Goal: Use online tool/utility: Utilize a website feature to perform a specific function

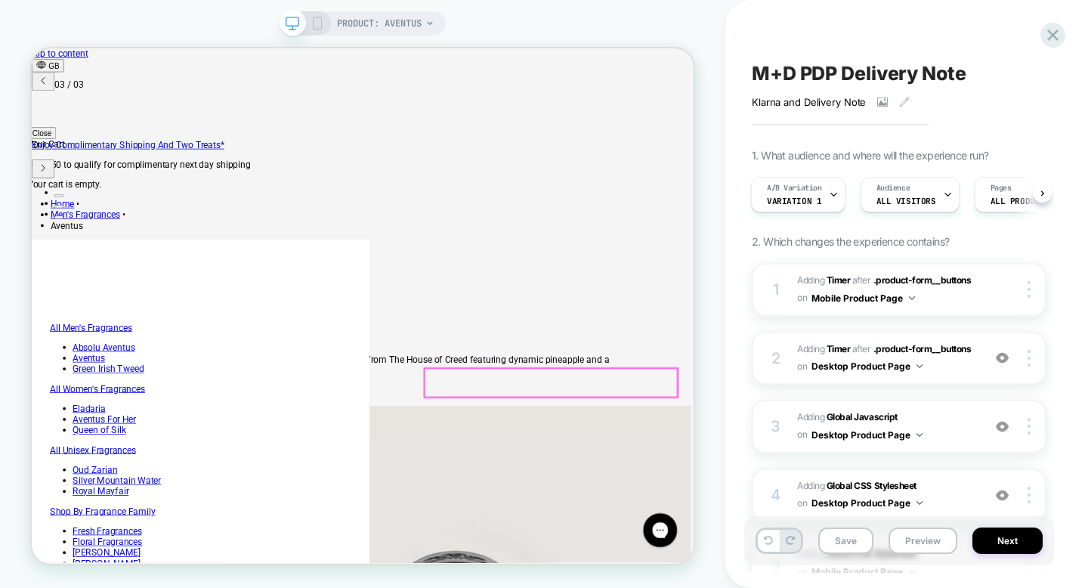
scroll to position [0, 827]
click at [317, 20] on icon at bounding box center [318, 24] width 14 height 14
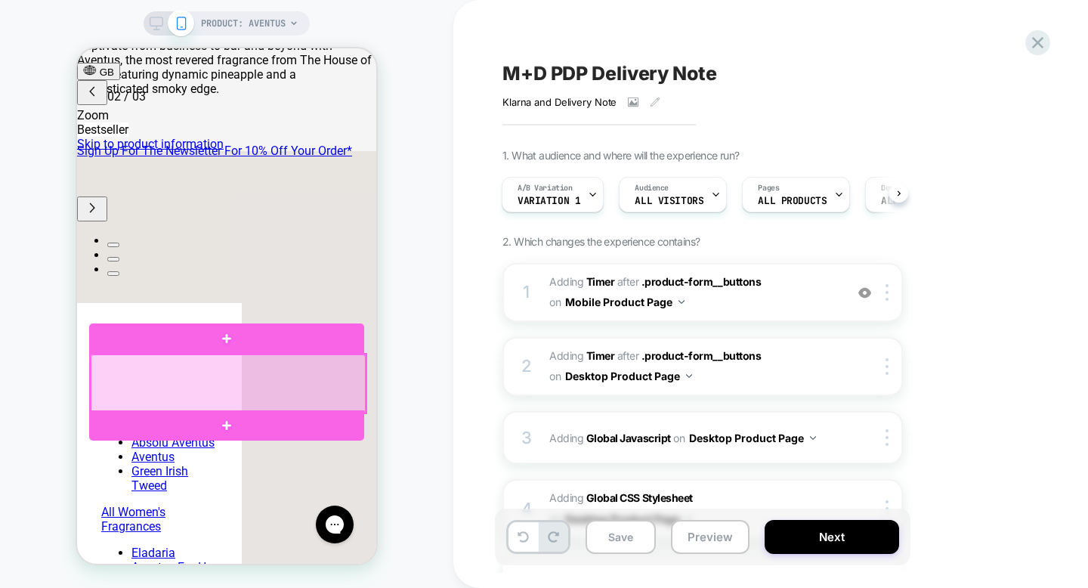
click at [325, 397] on div at bounding box center [228, 383] width 275 height 58
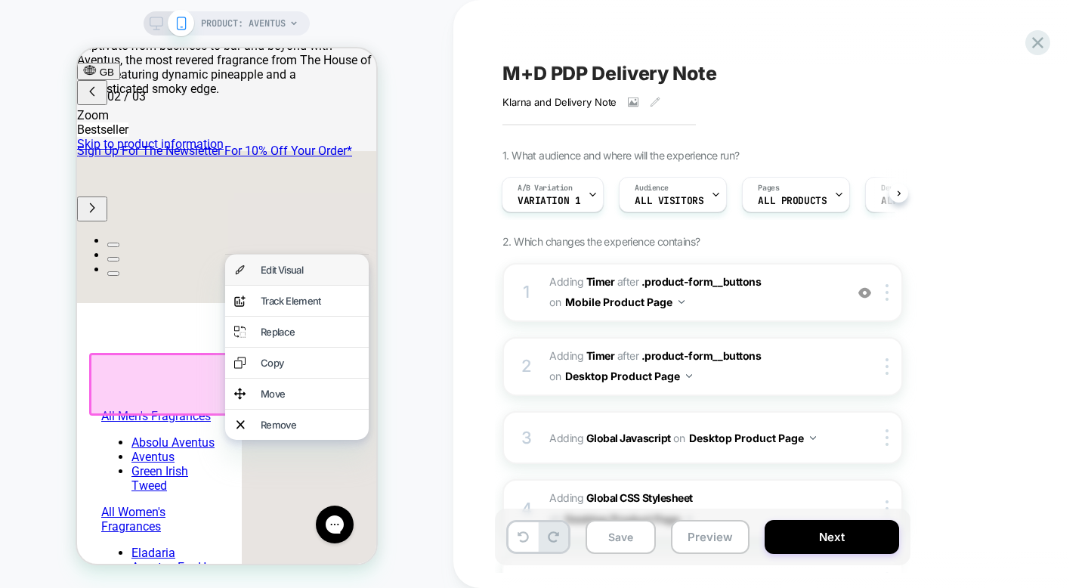
click at [311, 267] on div "Edit Visual" at bounding box center [310, 270] width 99 height 12
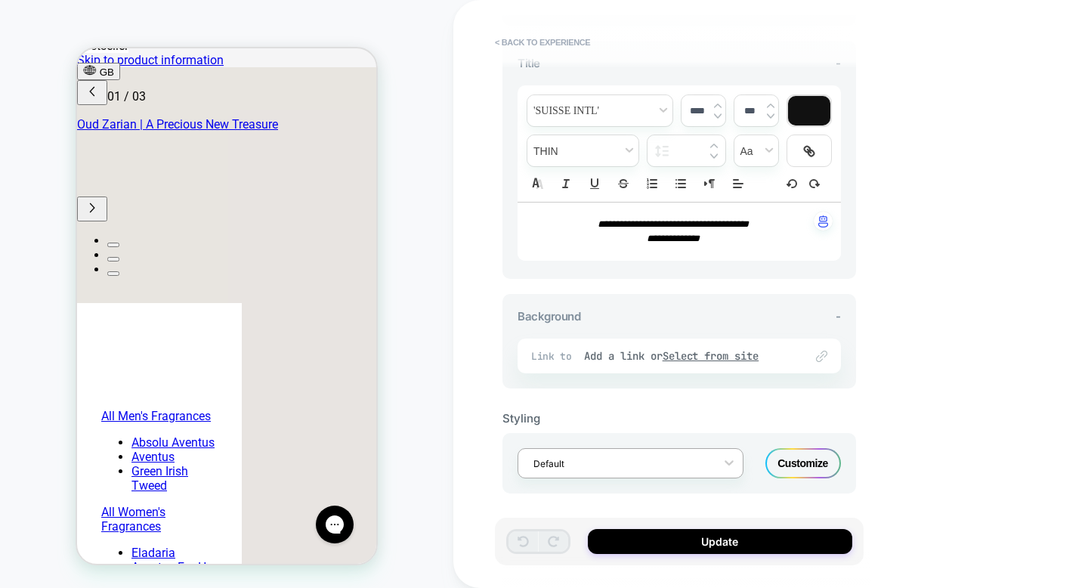
click at [609, 461] on div at bounding box center [620, 463] width 175 height 14
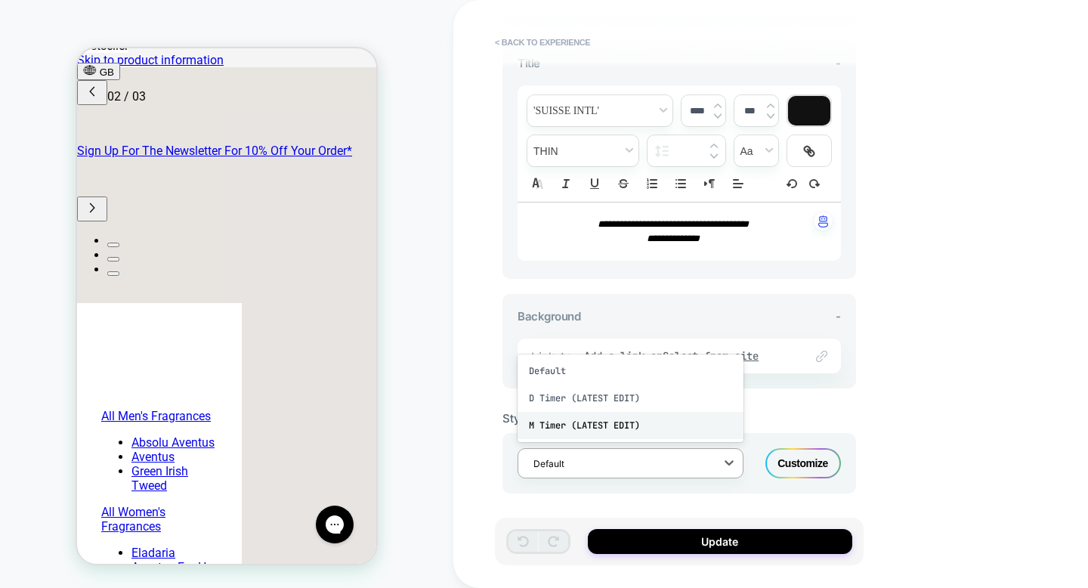
click at [615, 420] on div "M Timer (LATEST EDIT)" at bounding box center [631, 425] width 226 height 27
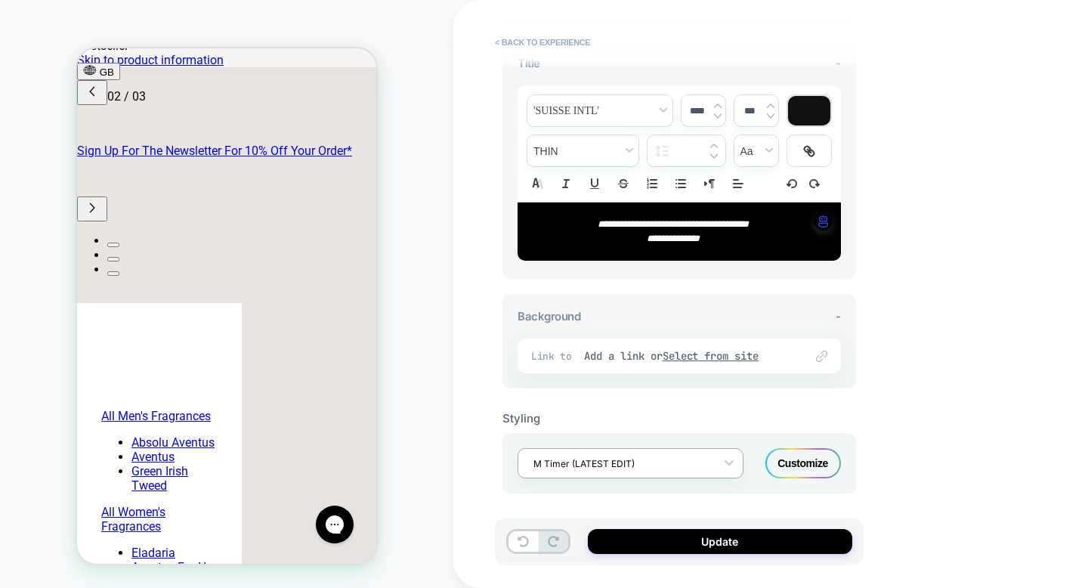
click at [629, 456] on div at bounding box center [620, 463] width 175 height 14
click at [614, 374] on div "Default" at bounding box center [631, 370] width 226 height 27
click at [575, 463] on div at bounding box center [620, 463] width 175 height 14
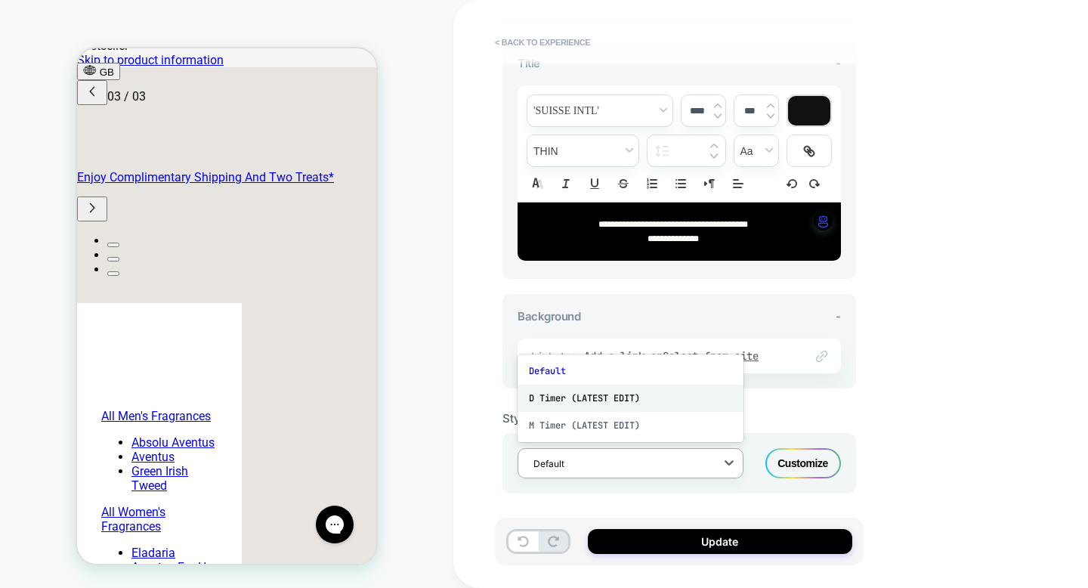
click at [604, 391] on div "D Timer (LATEST EDIT)" at bounding box center [631, 398] width 226 height 27
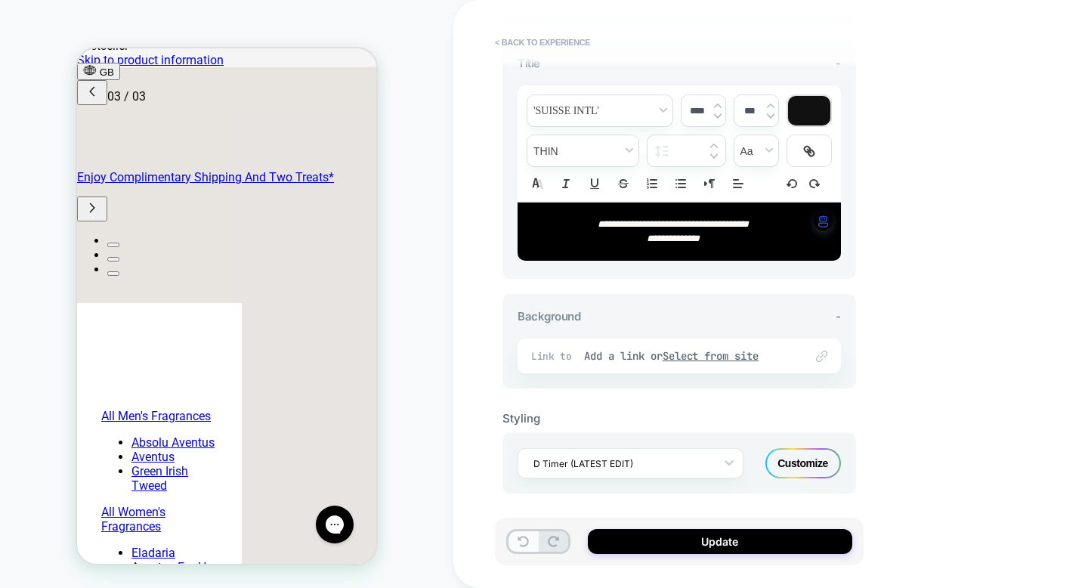
click at [521, 543] on icon at bounding box center [523, 541] width 11 height 11
type input "**********"
click at [521, 543] on icon at bounding box center [523, 541] width 11 height 11
type input "**********"
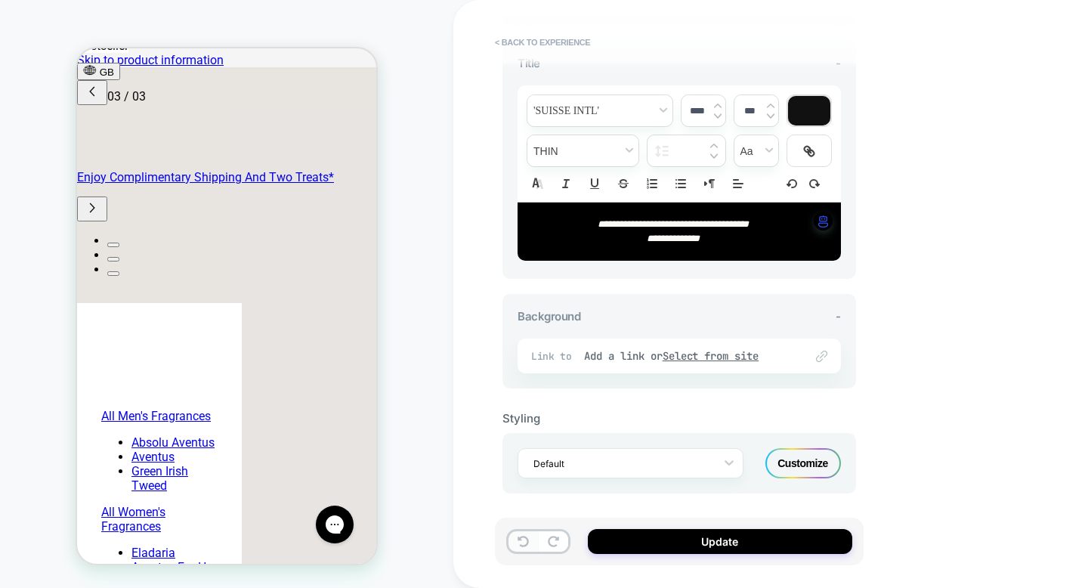
type input "**********"
click at [521, 543] on icon at bounding box center [523, 541] width 11 height 11
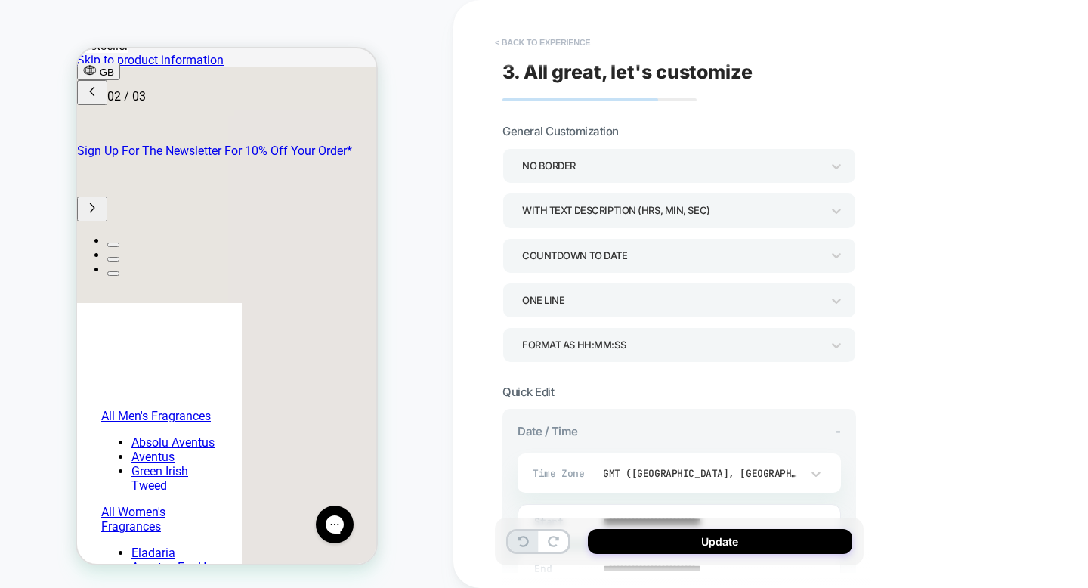
click at [556, 42] on button "< Back to experience" at bounding box center [542, 42] width 110 height 24
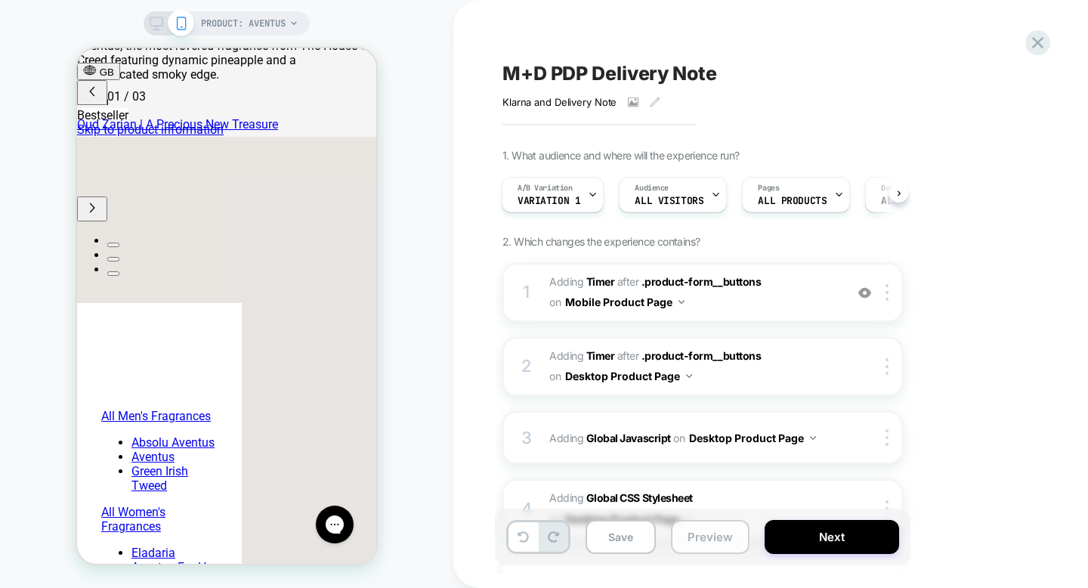
click at [713, 535] on button "Preview" at bounding box center [710, 537] width 79 height 34
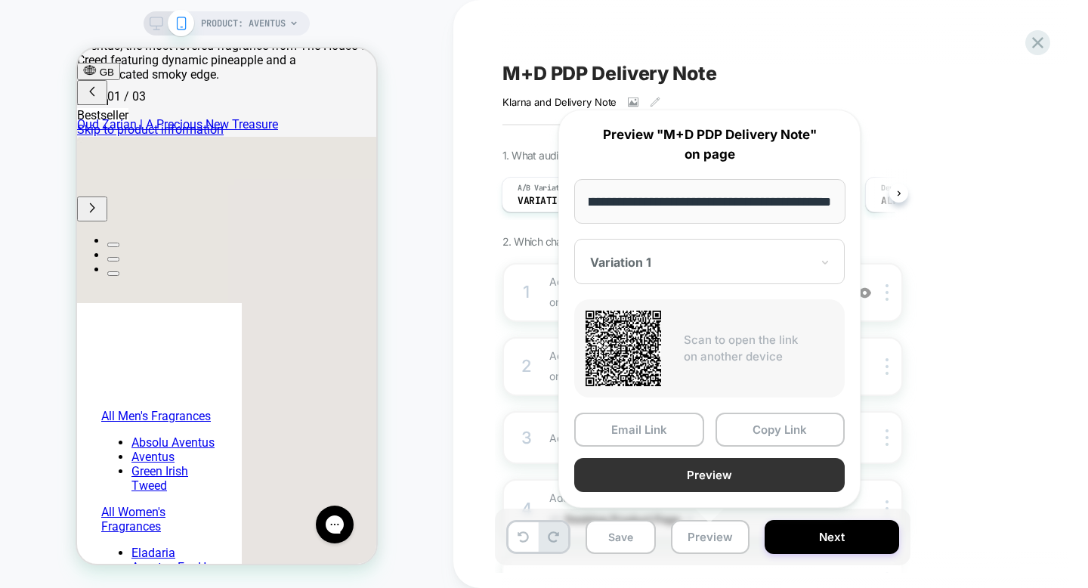
click at [716, 471] on button "Preview" at bounding box center [709, 475] width 270 height 34
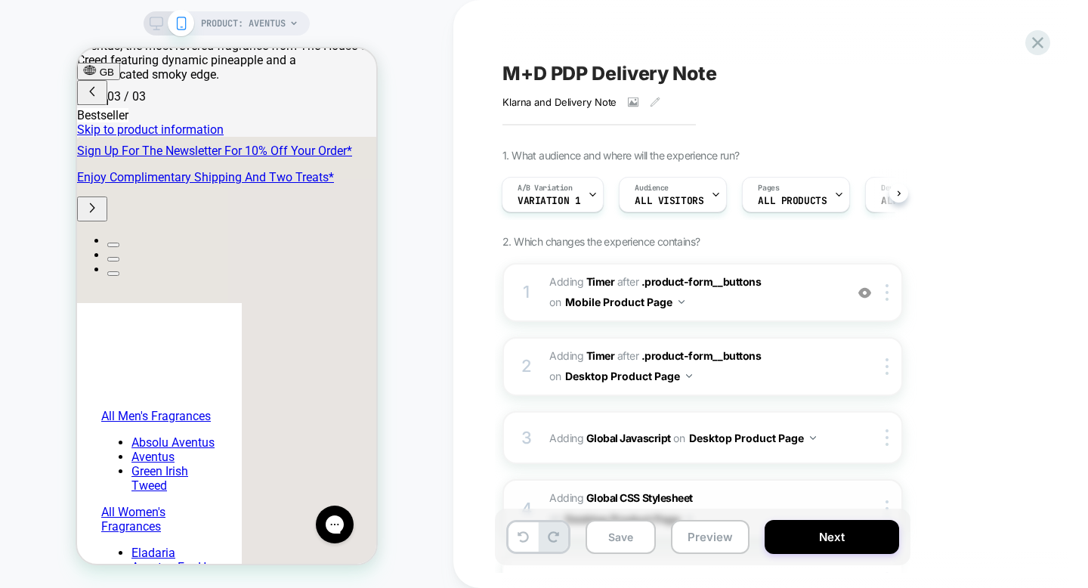
scroll to position [0, 478]
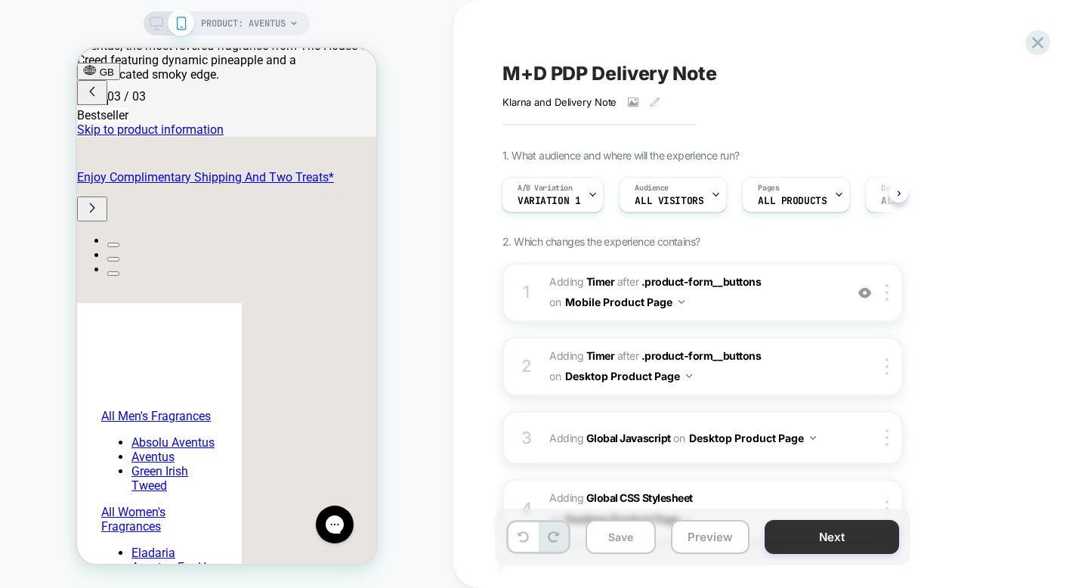
click at [816, 524] on button "Next" at bounding box center [832, 537] width 134 height 34
